Goal: Task Accomplishment & Management: Use online tool/utility

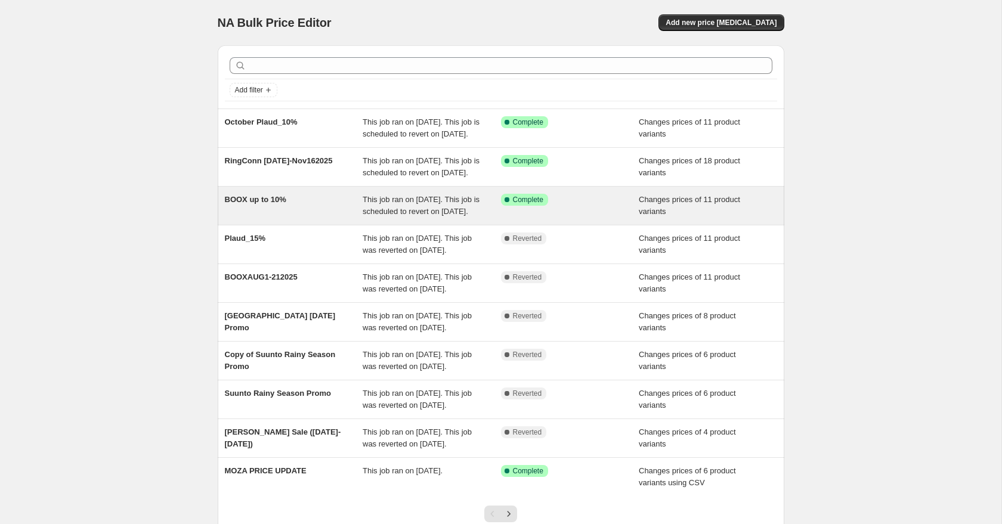
click at [311, 218] on div "BOOX up to 10%" at bounding box center [294, 206] width 138 height 24
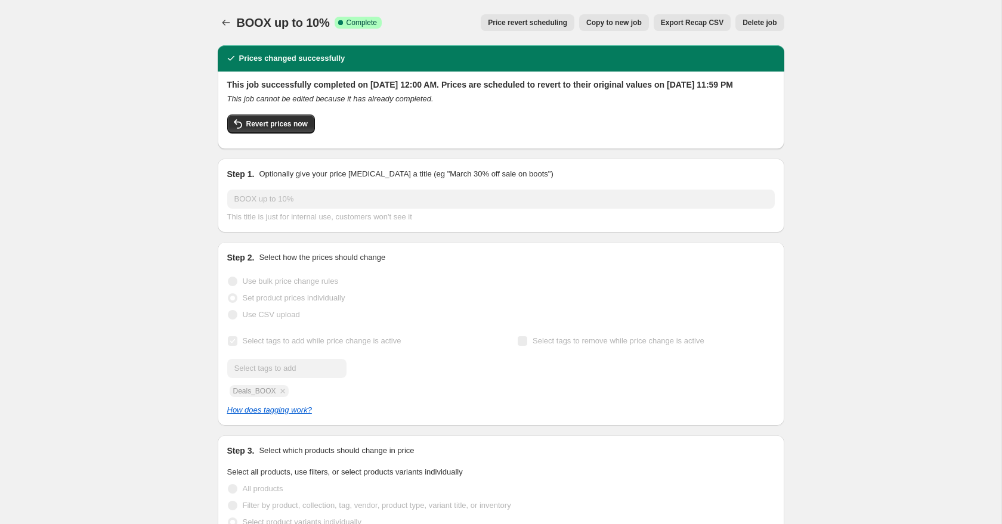
click at [541, 23] on span "Price revert scheduling" at bounding box center [527, 23] width 79 height 10
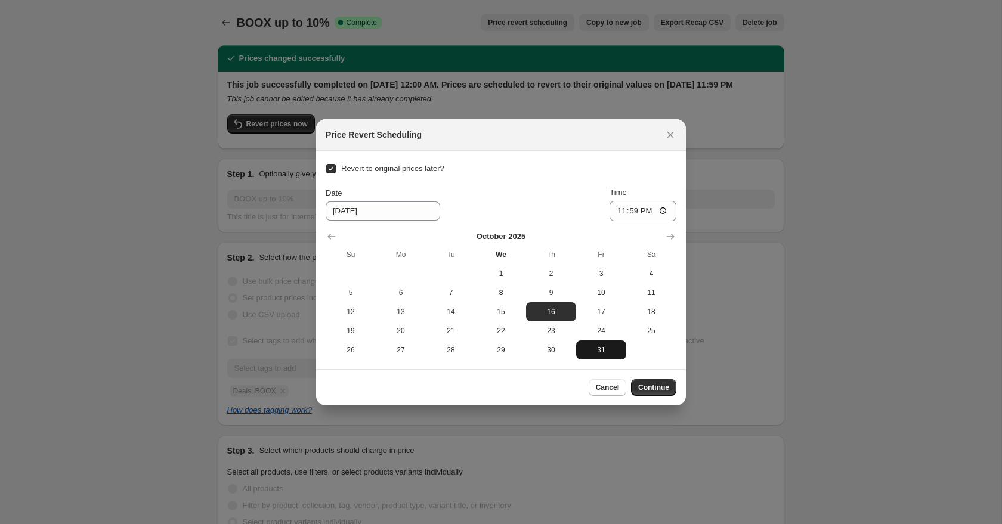
click at [605, 342] on button "31" at bounding box center [601, 350] width 50 height 19
type input "10/31/2025"
click at [650, 393] on button "Continue" at bounding box center [653, 387] width 45 height 17
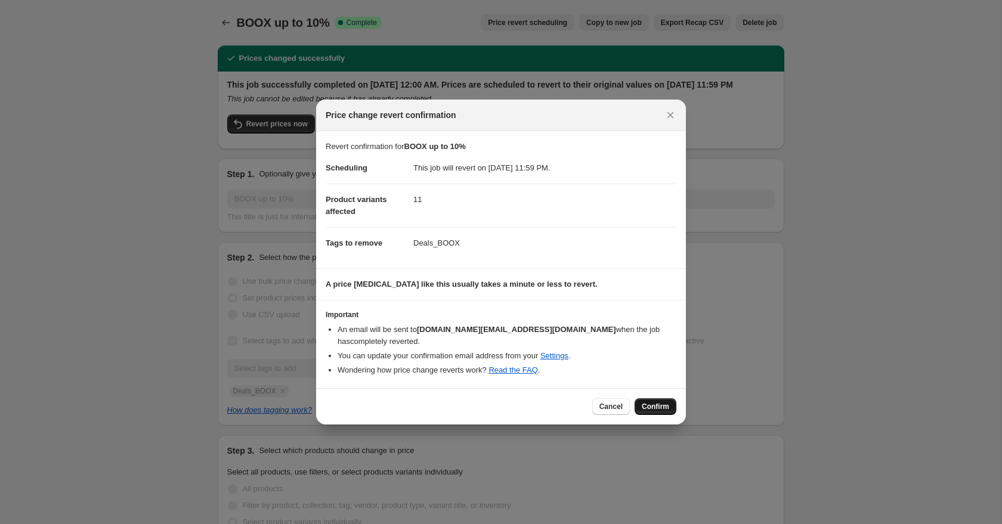
click at [662, 399] on button "Confirm" at bounding box center [656, 407] width 42 height 17
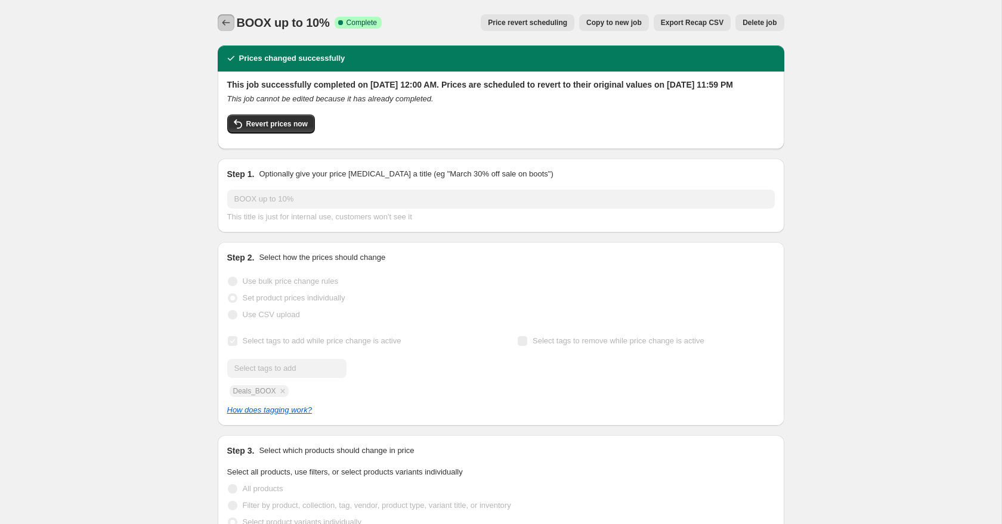
click at [231, 21] on icon "Price change jobs" at bounding box center [226, 23] width 12 height 12
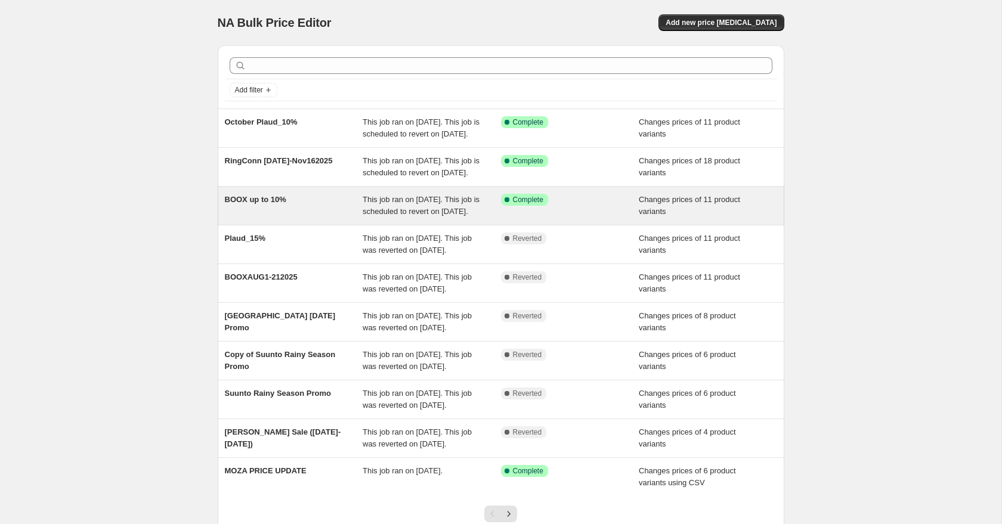
click at [298, 218] on div "BOOX up to 10%" at bounding box center [294, 206] width 138 height 24
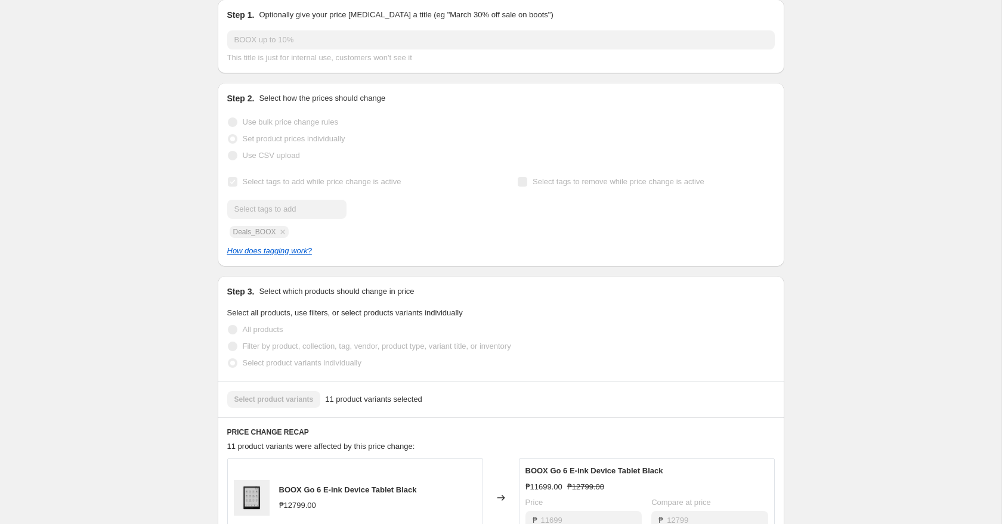
scroll to position [115, 0]
